Goal: Task Accomplishment & Management: Manage account settings

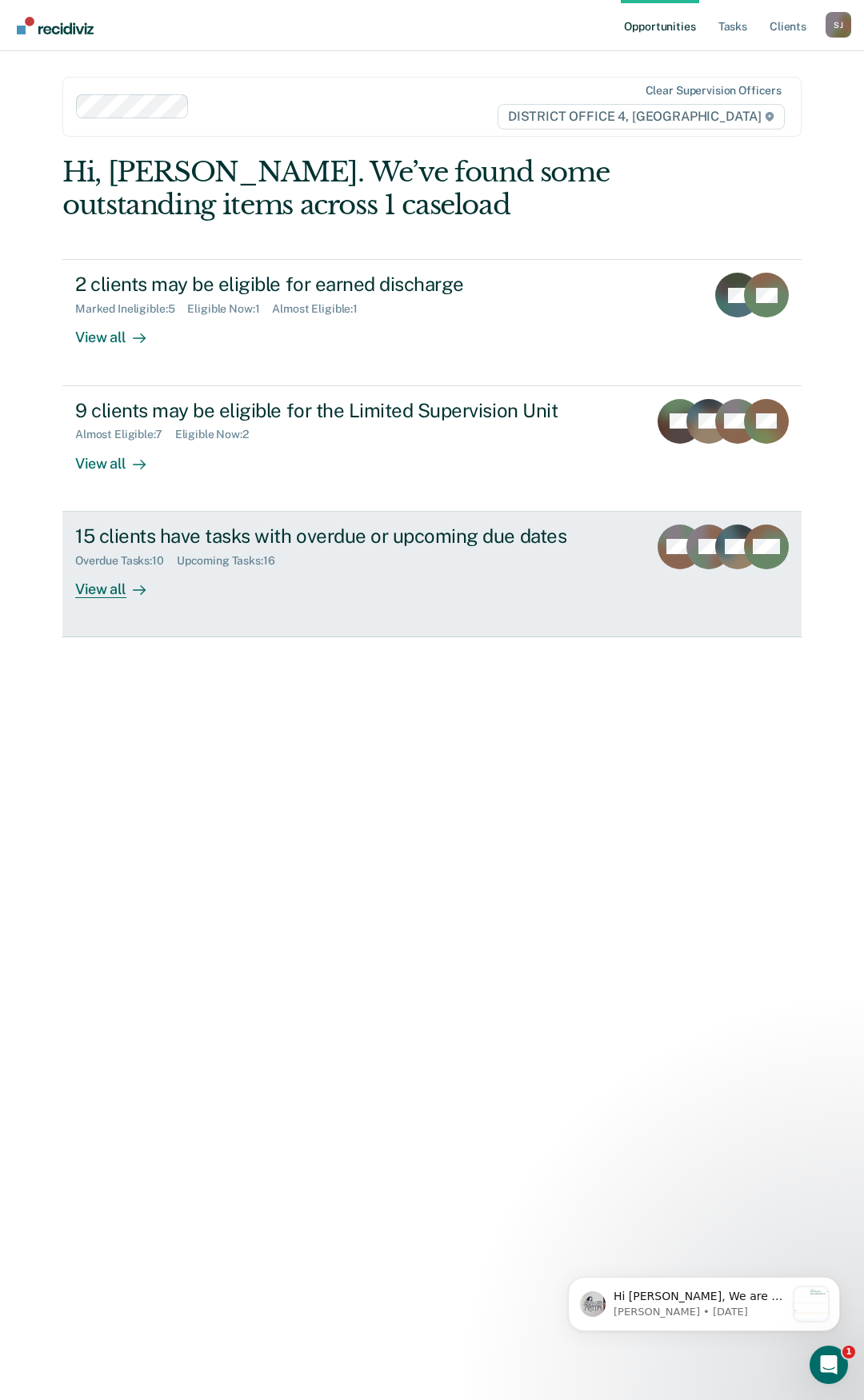
click at [106, 586] on div "View all" at bounding box center [120, 582] width 90 height 31
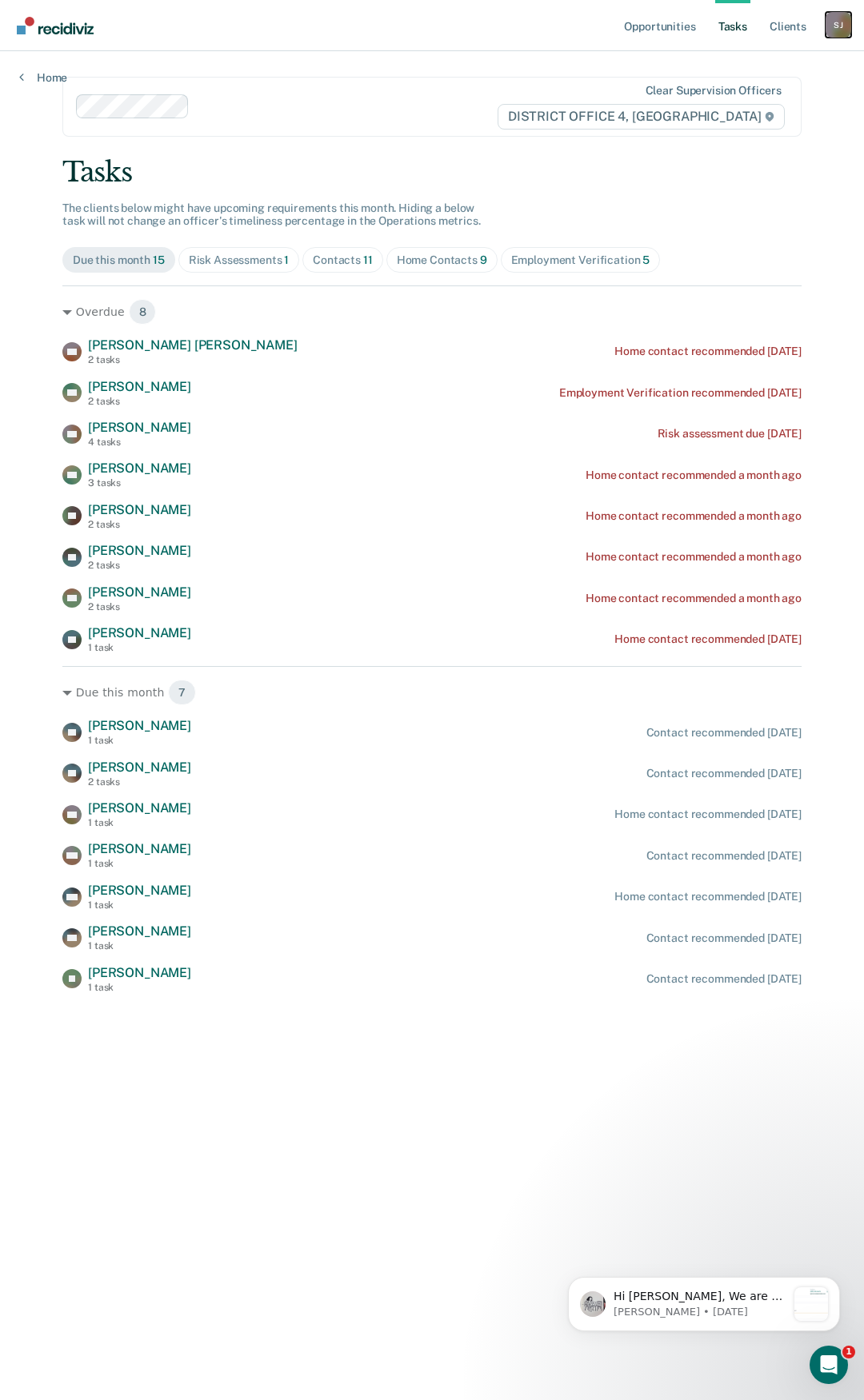
click at [828, 30] on div "S J" at bounding box center [838, 25] width 25 height 25
click at [776, 105] on link "Log Out" at bounding box center [773, 105] width 129 height 13
